Goal: Information Seeking & Learning: Learn about a topic

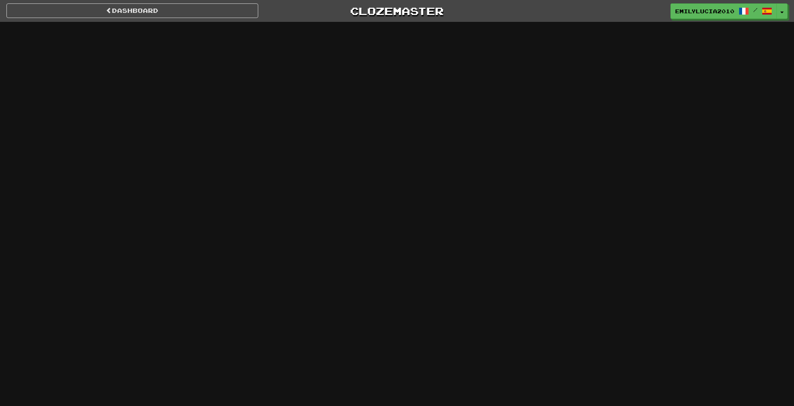
select select "*******"
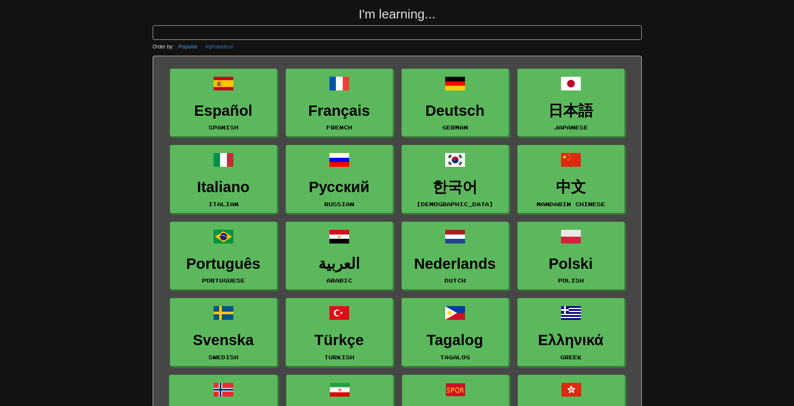
scroll to position [43, 0]
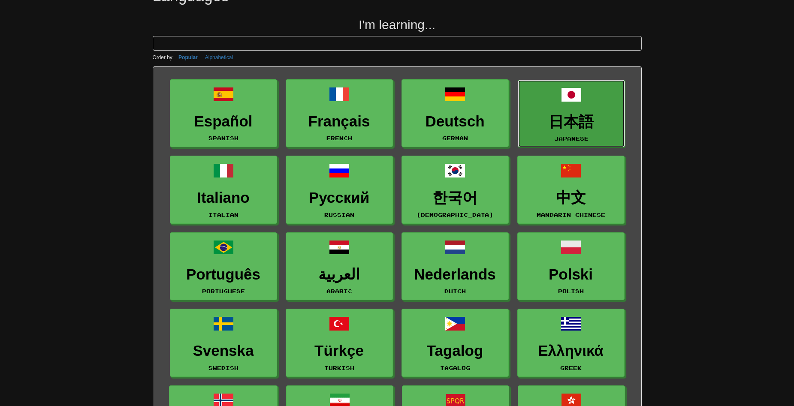
click at [567, 140] on small "Japanese" at bounding box center [571, 139] width 34 height 6
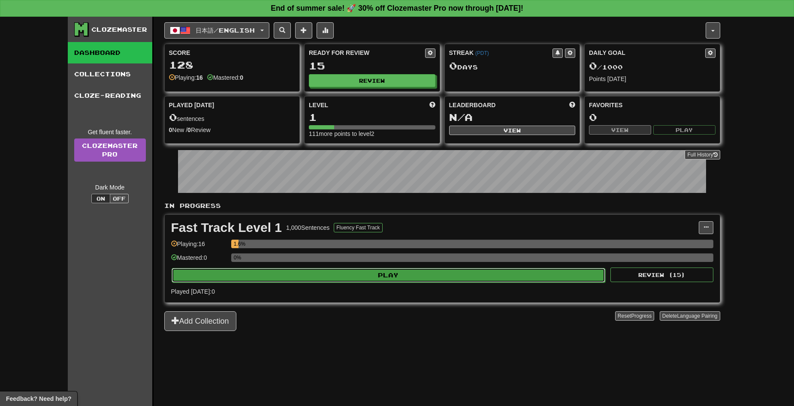
click at [253, 280] on button "Play" at bounding box center [389, 275] width 434 height 15
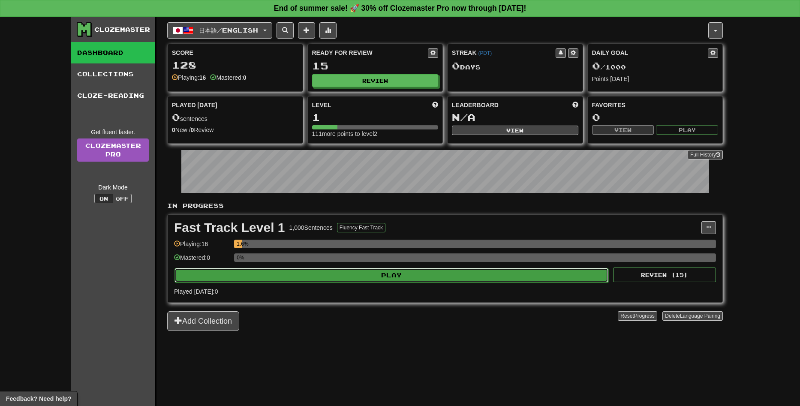
select select "**"
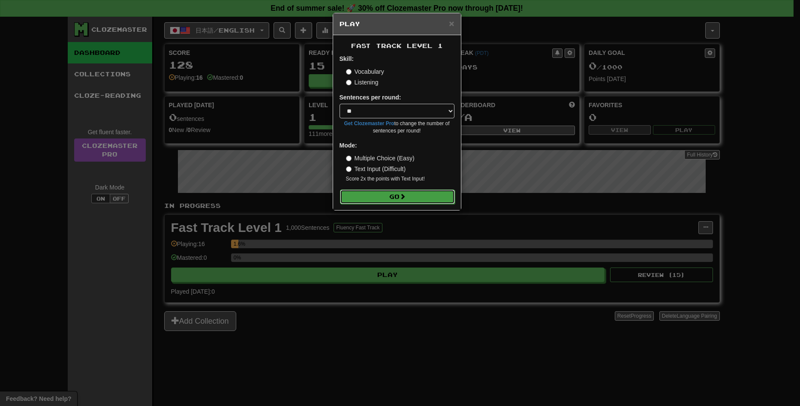
click at [393, 198] on button "Go" at bounding box center [397, 197] width 115 height 15
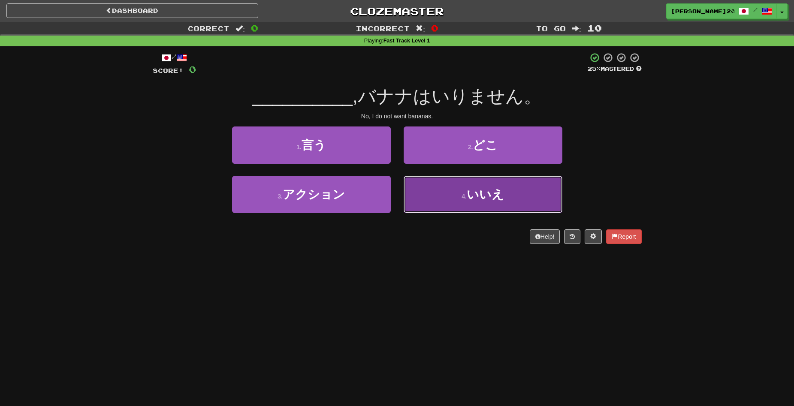
click at [497, 189] on span "いいえ" at bounding box center [485, 194] width 37 height 13
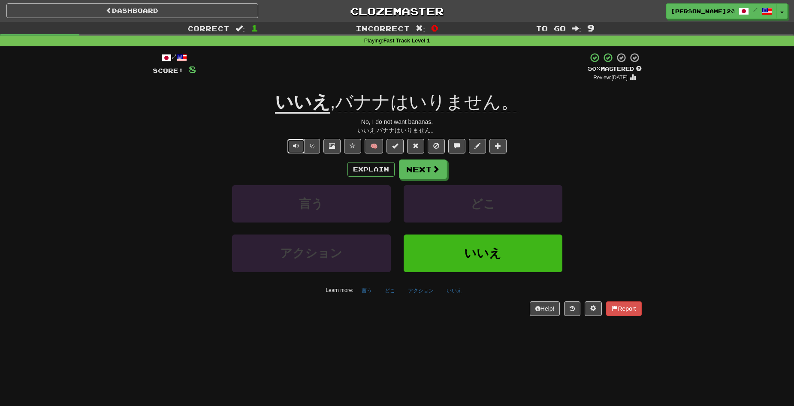
click at [293, 146] on span "Text-to-speech controls" at bounding box center [296, 146] width 6 height 6
click at [306, 148] on button "½" at bounding box center [312, 146] width 16 height 15
drag, startPoint x: 80, startPoint y: 0, endPoint x: 569, endPoint y: 94, distance: 498.7
click at [569, 94] on div "いいえ , バナナはいりません。" at bounding box center [397, 102] width 489 height 24
